Goal: Navigation & Orientation: Find specific page/section

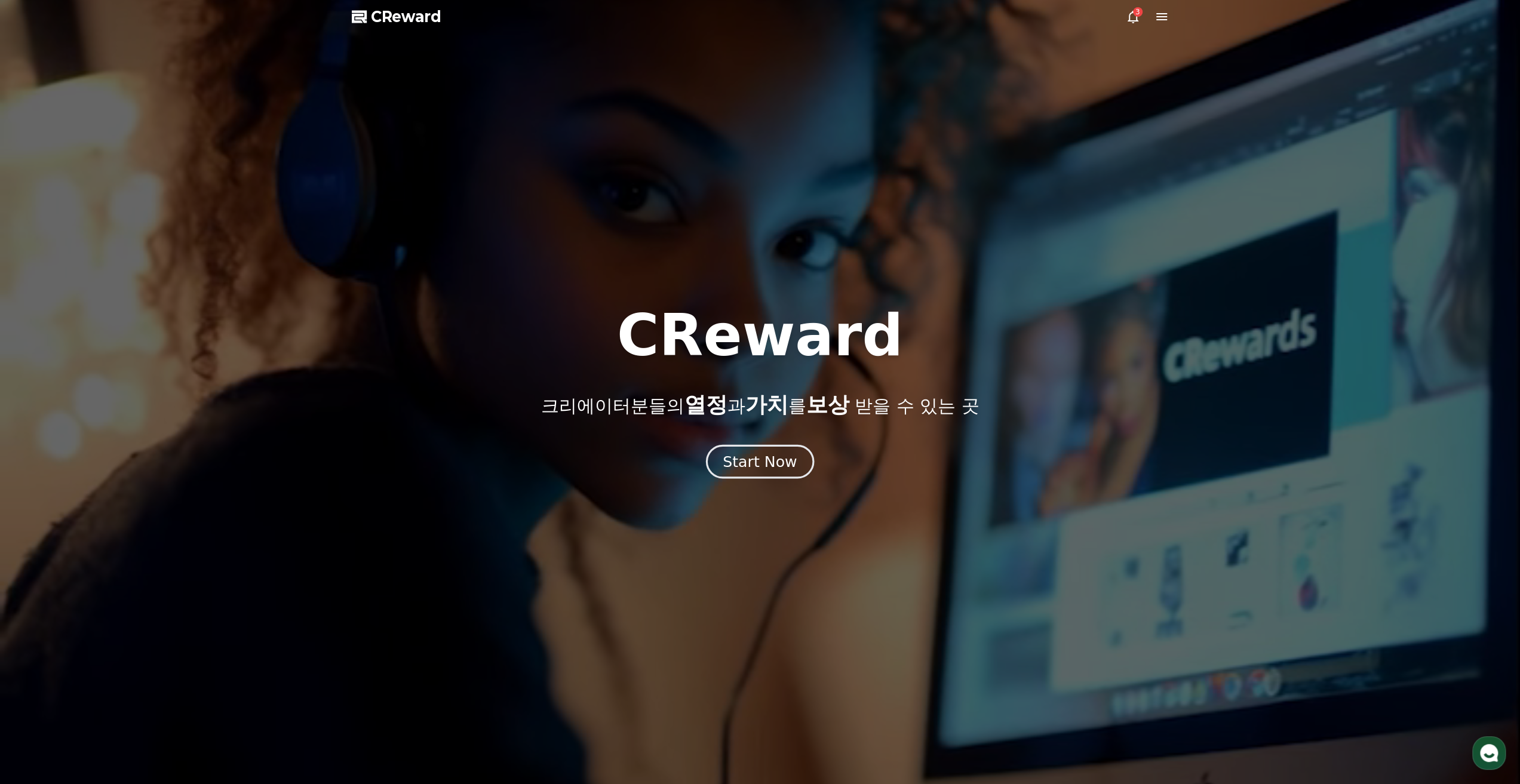
click at [764, 465] on div "Start Now" at bounding box center [760, 461] width 74 height 20
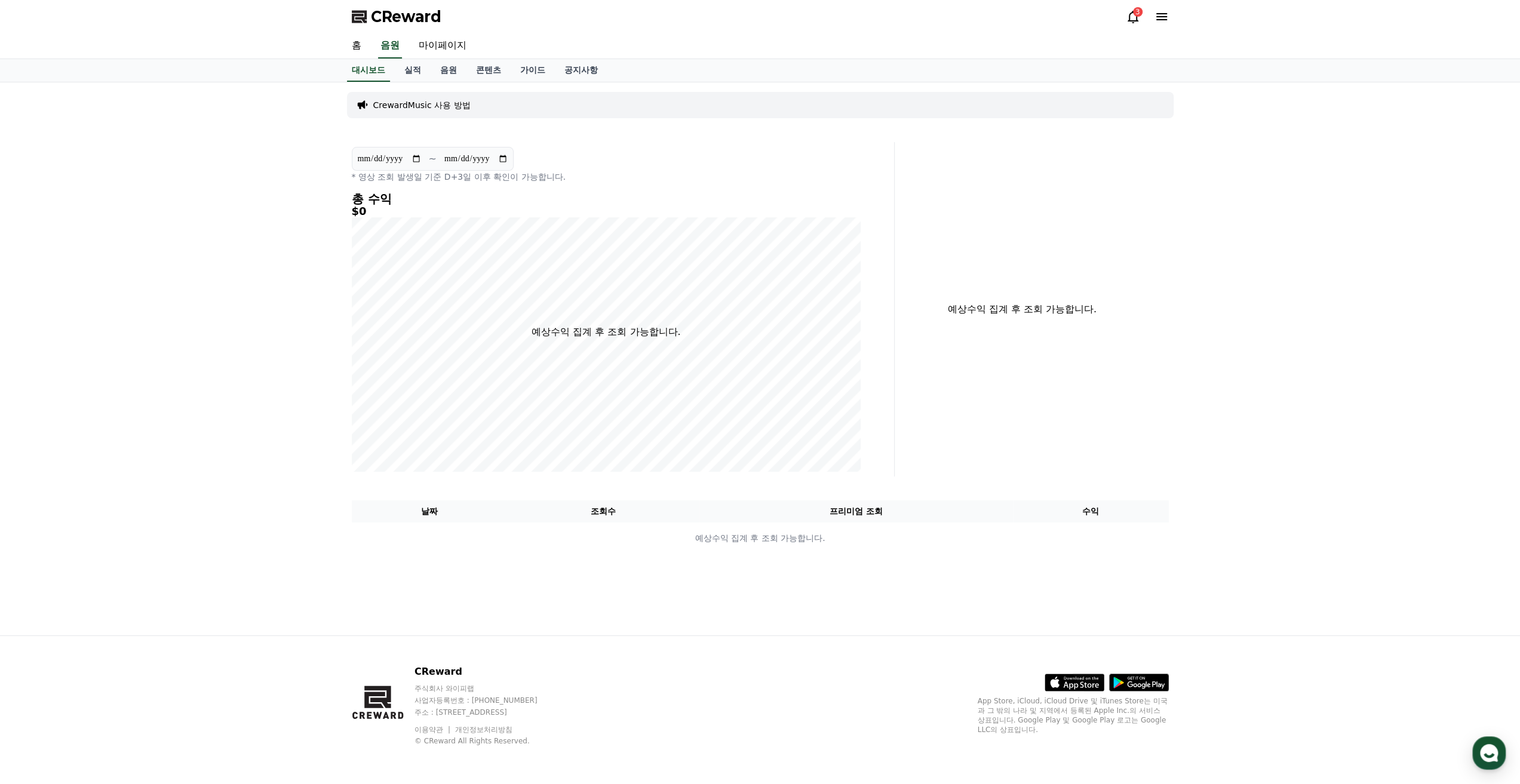
click at [1157, 17] on icon at bounding box center [1162, 16] width 11 height 7
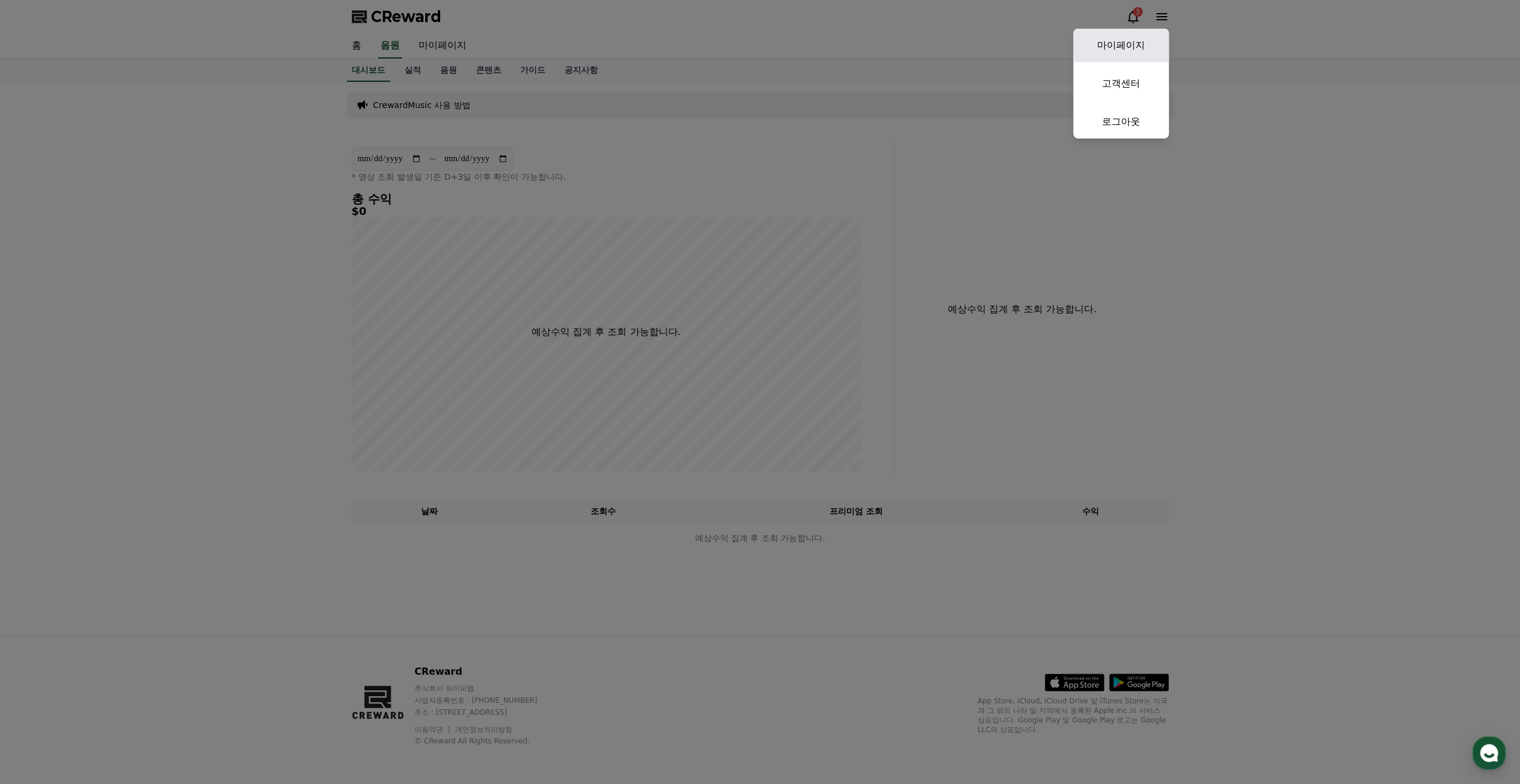
click at [1142, 39] on link "마이페이지" at bounding box center [1121, 45] width 96 height 33
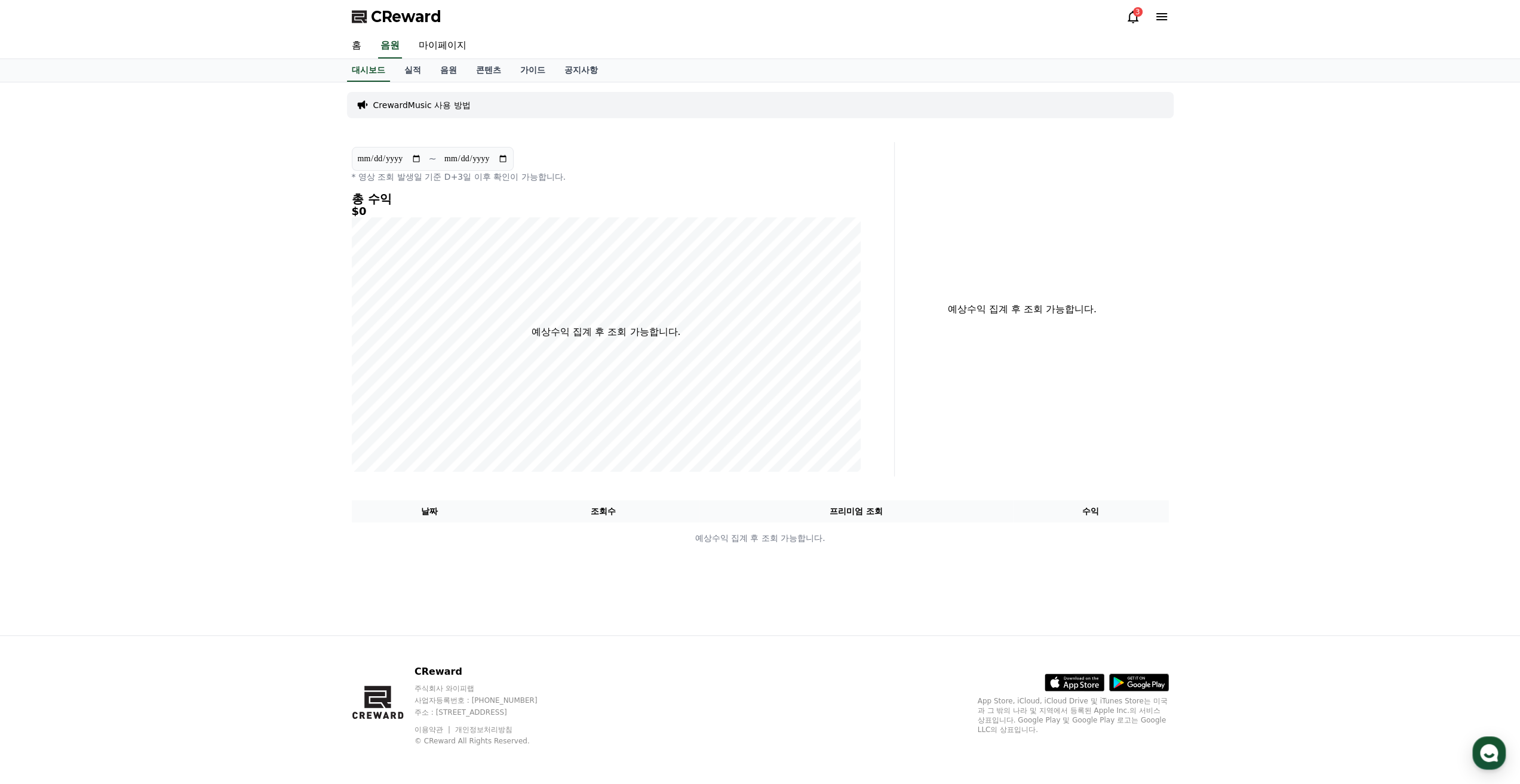
select select "**********"
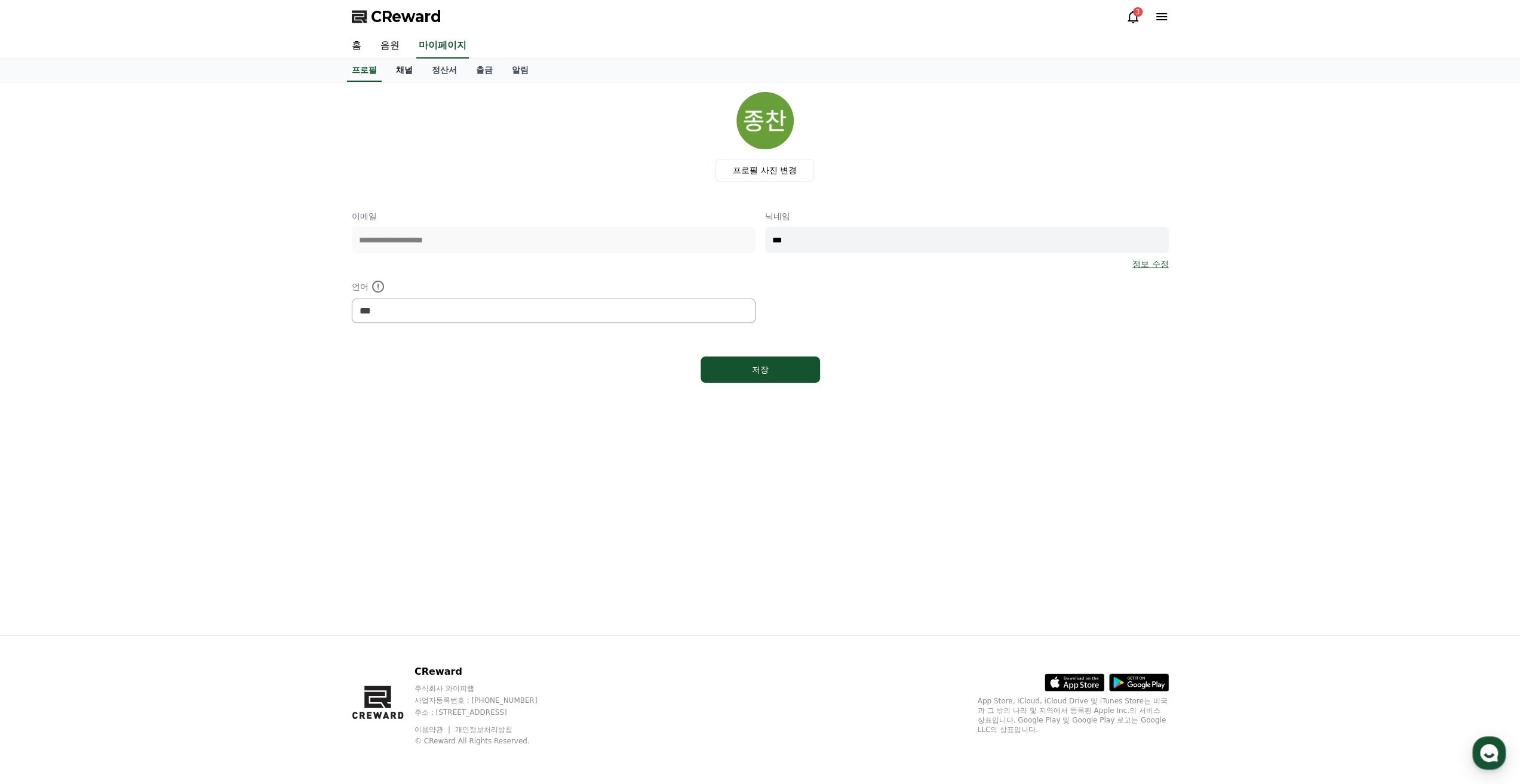
click at [394, 65] on link "채널" at bounding box center [404, 71] width 36 height 23
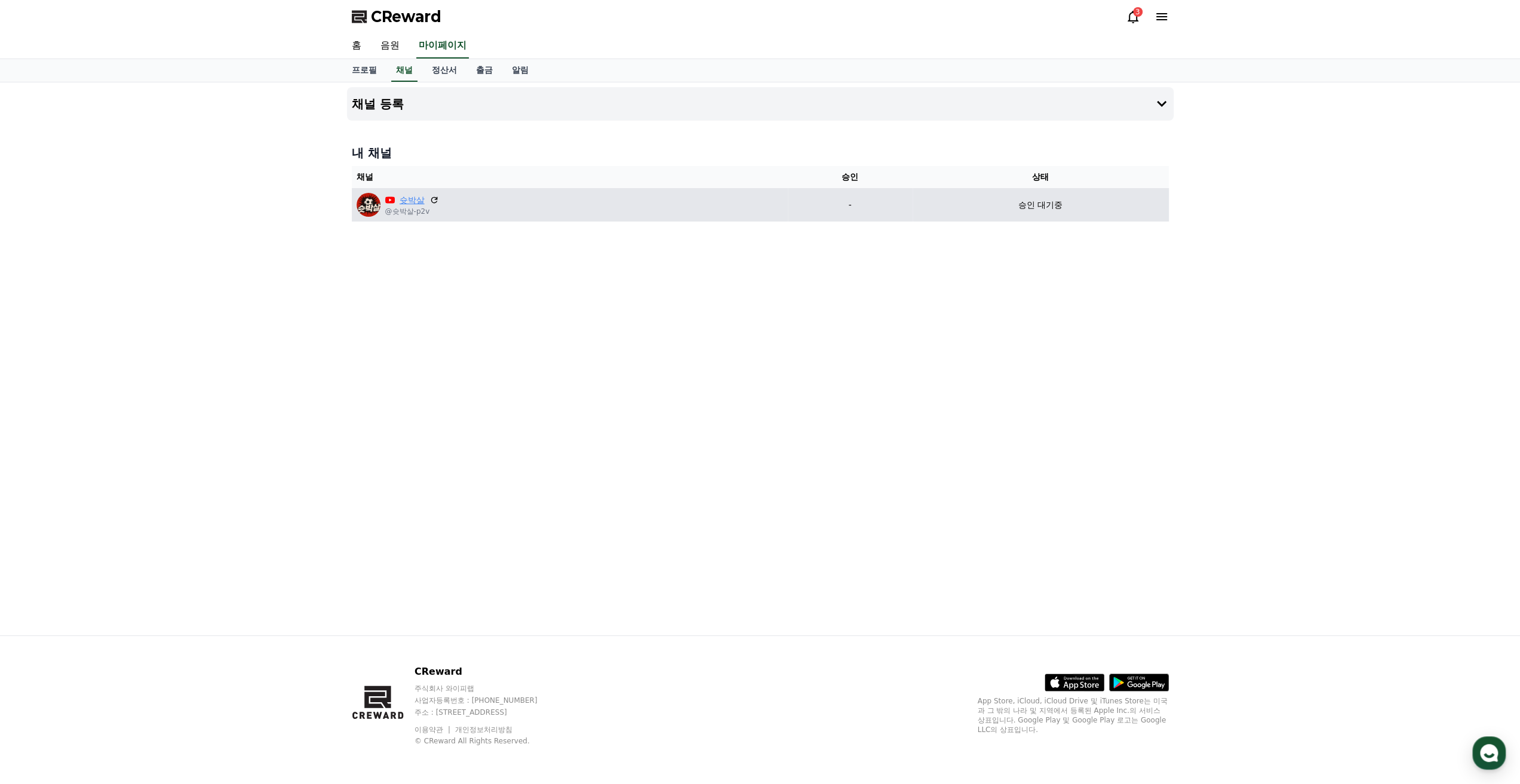
click at [412, 198] on link "슛박살" at bounding box center [412, 200] width 25 height 13
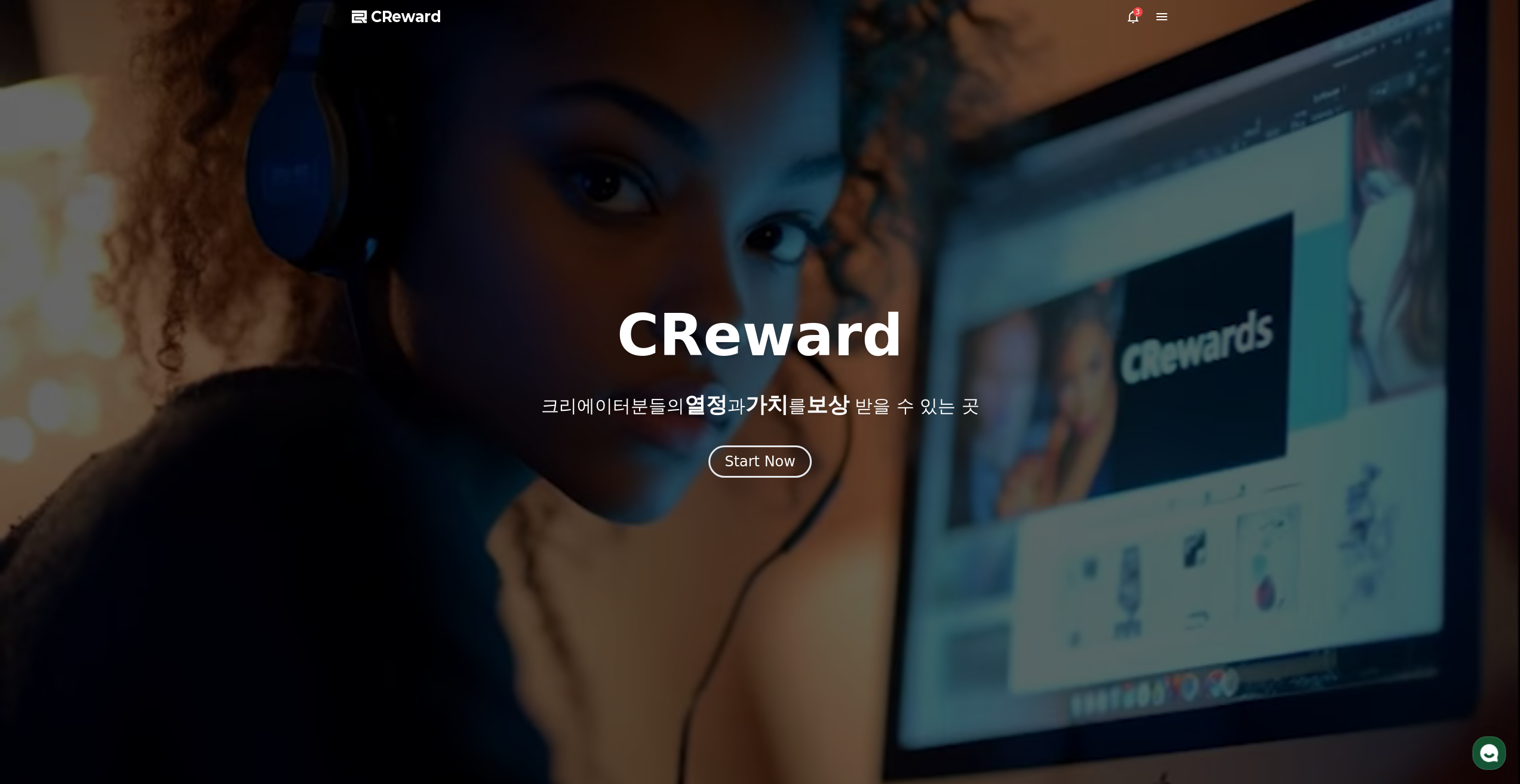
click at [1439, 152] on div at bounding box center [760, 392] width 1520 height 784
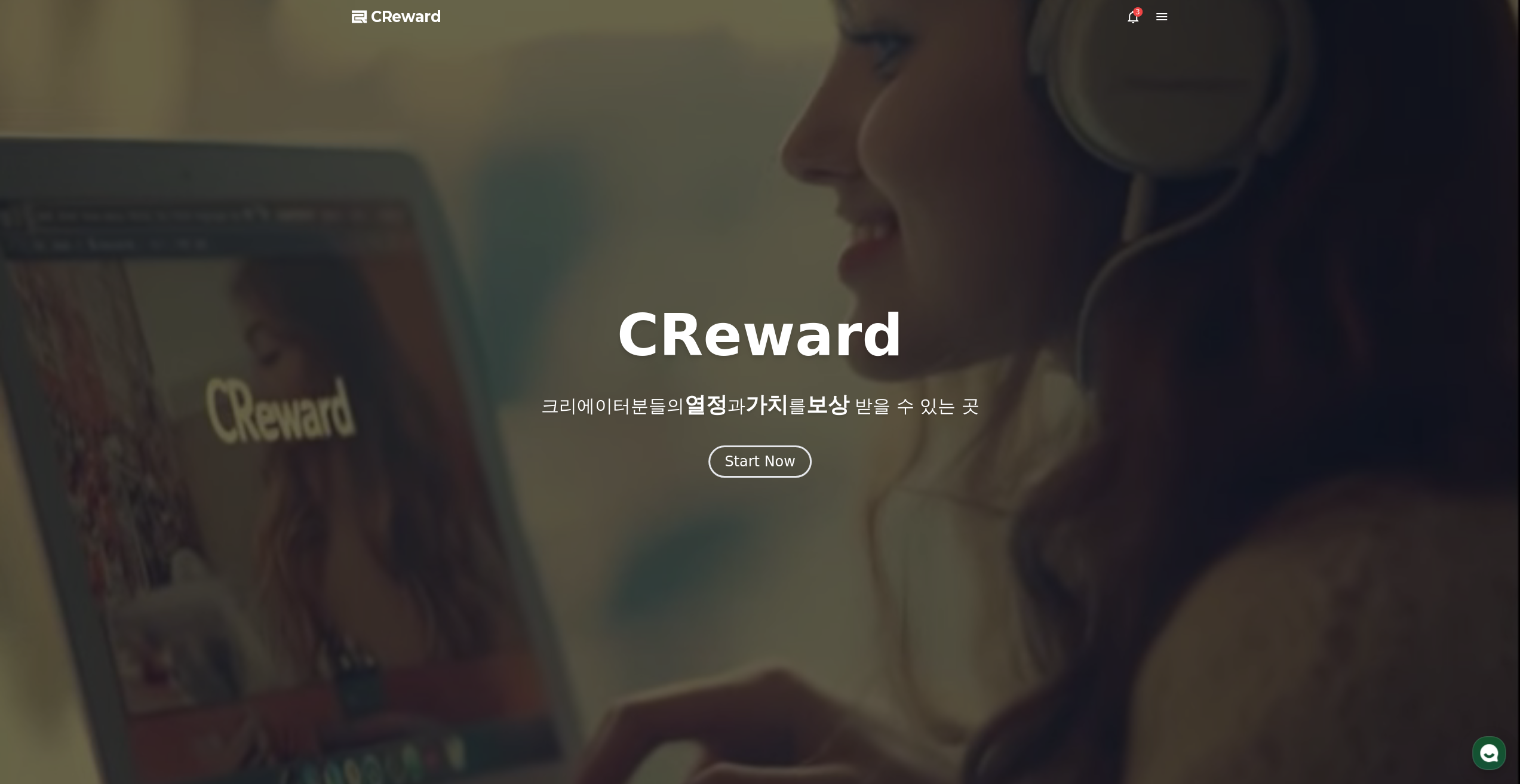
click at [1434, 64] on div at bounding box center [760, 392] width 1520 height 784
